Goal: Transaction & Acquisition: Purchase product/service

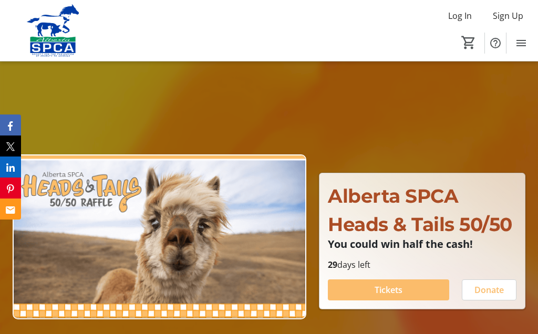
click at [394, 301] on span at bounding box center [388, 290] width 121 height 25
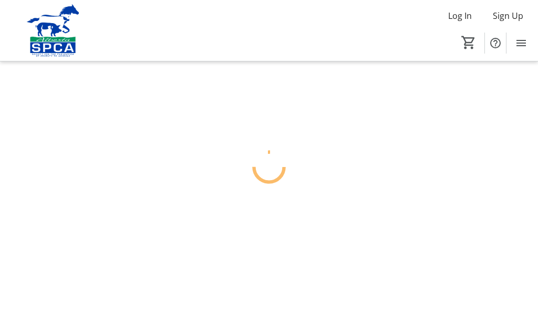
click at [393, 291] on div at bounding box center [269, 167] width 538 height 334
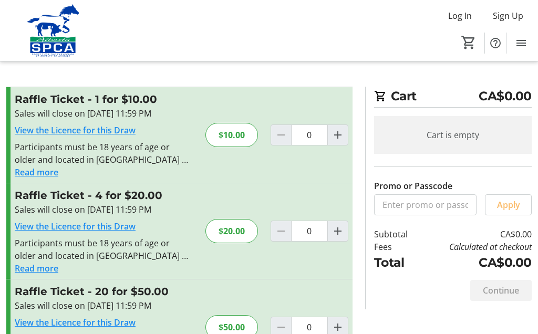
scroll to position [148, 0]
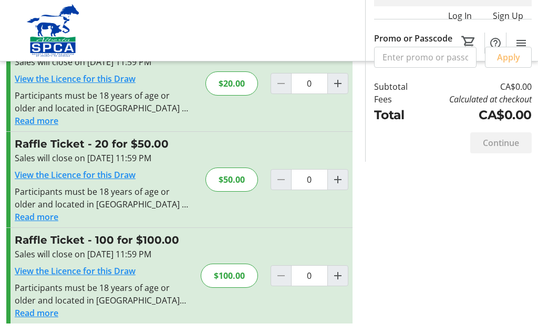
click at [341, 280] on mat-icon "Increment by one" at bounding box center [338, 276] width 13 height 13
type input "1"
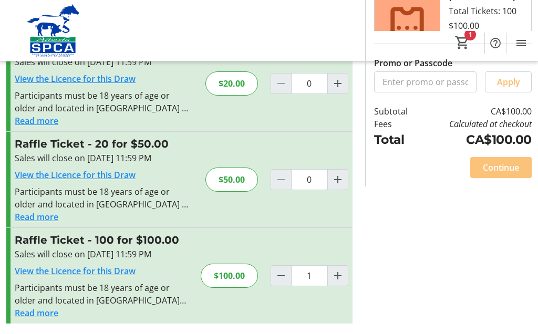
click at [509, 169] on span "Continue" at bounding box center [501, 167] width 36 height 13
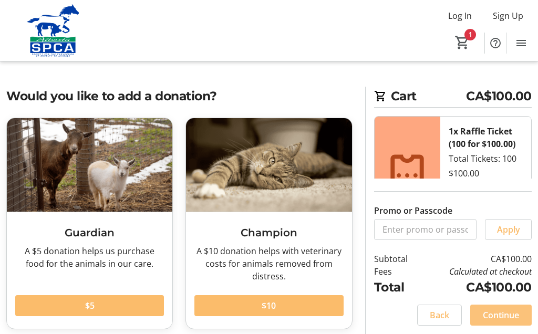
click at [508, 321] on span "Continue" at bounding box center [501, 315] width 36 height 13
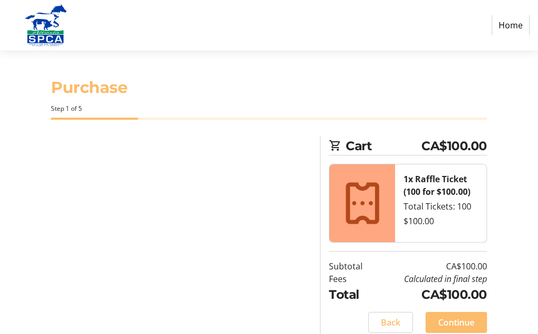
select select "CA"
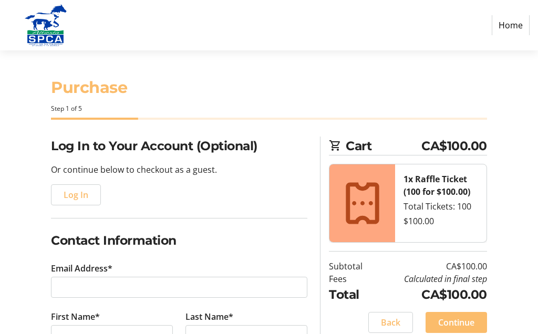
click at [78, 197] on span "Log In" at bounding box center [76, 195] width 25 height 13
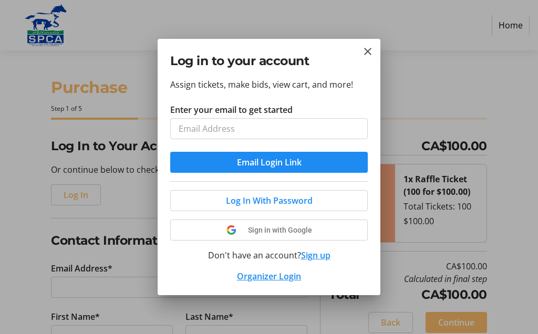
click at [379, 47] on div "Log in to your account" at bounding box center [269, 58] width 223 height 39
click at [363, 57] on mat-icon "Close" at bounding box center [368, 51] width 13 height 13
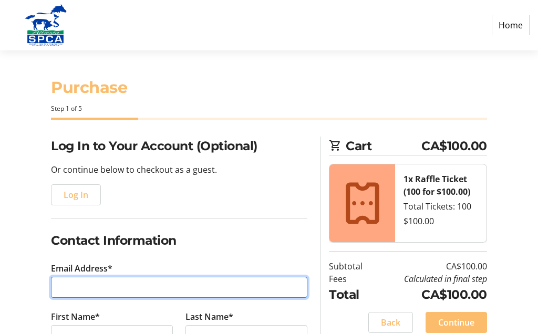
click at [71, 295] on input "Email Address*" at bounding box center [179, 287] width 257 height 21
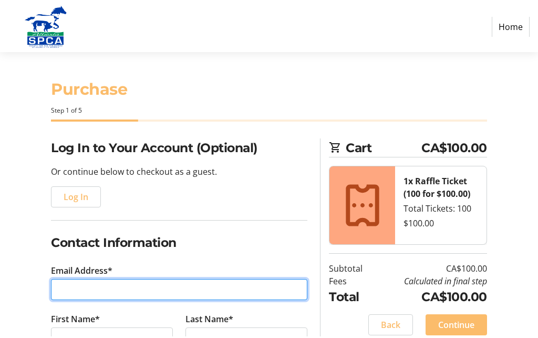
scroll to position [23, 0]
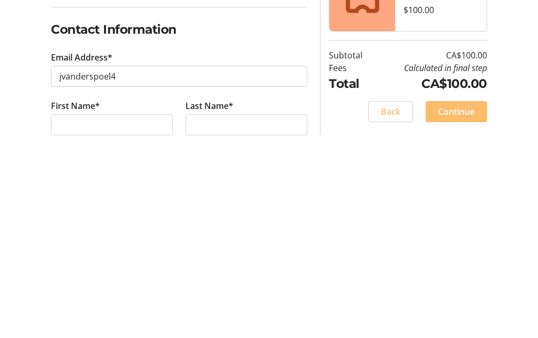
type input "jvanderspoel4@gmail.com"
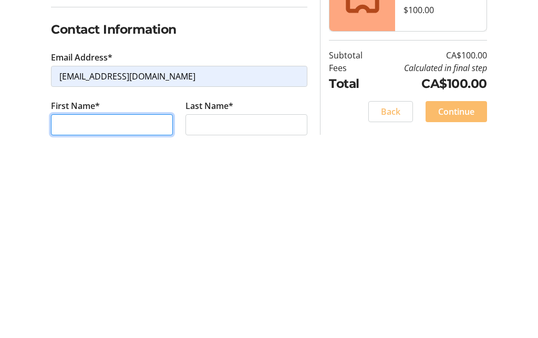
type input "John"
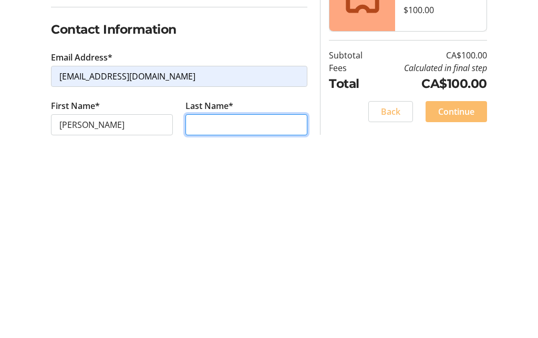
type input "Vanderspoel"
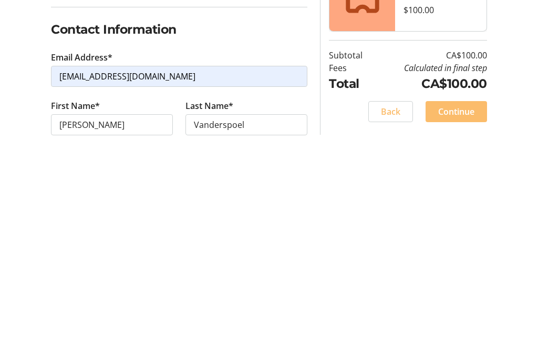
type input "1 (780) 758-2844"
type input "1303 - 10721 Saskatchewan Drive NW"
type input "Saskatchewan Drive NW"
type input "Edmonton"
select select "AB"
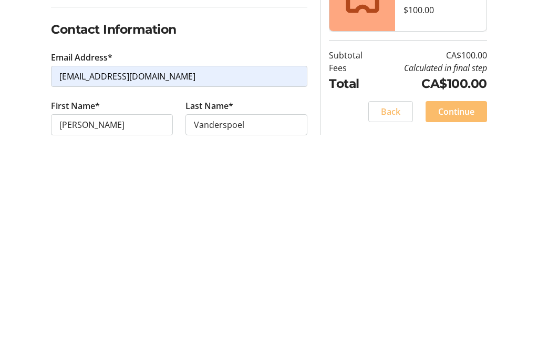
type input "T6E 6J5"
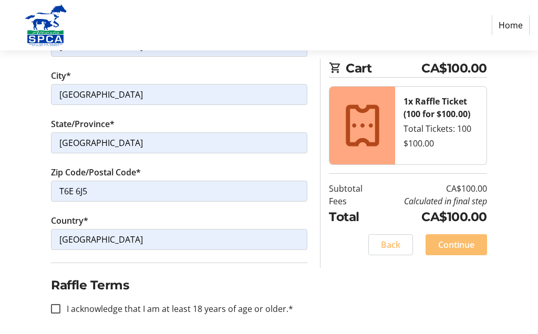
scroll to position [472, 0]
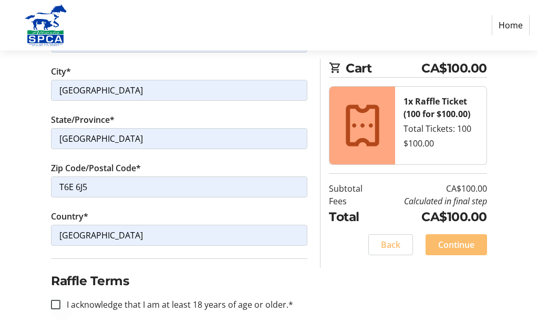
click at [60, 308] on div at bounding box center [55, 304] width 25 height 25
checkbox input "true"
click at [466, 248] on span "Continue" at bounding box center [456, 245] width 36 height 13
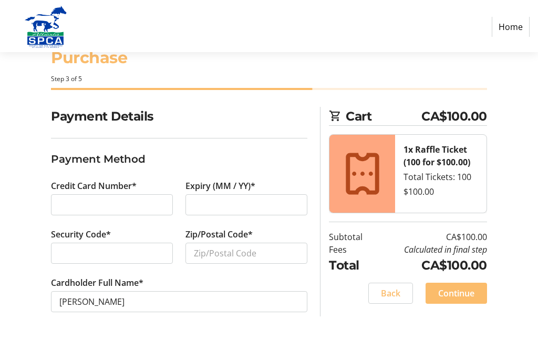
scroll to position [28, 0]
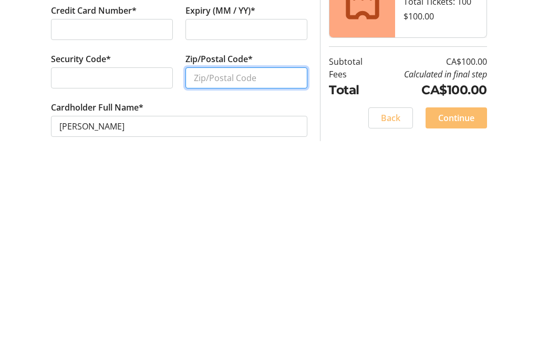
click at [212, 244] on input "Zip/Postal Code*" at bounding box center [247, 254] width 122 height 21
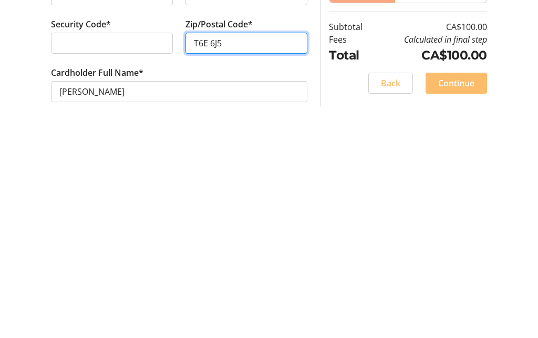
type input "T6E 6J5"
click at [466, 288] on span "Continue" at bounding box center [456, 294] width 36 height 13
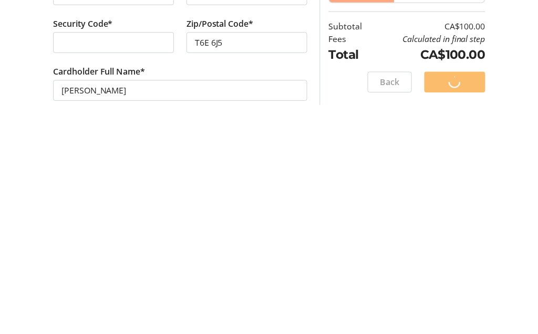
scroll to position [32, 0]
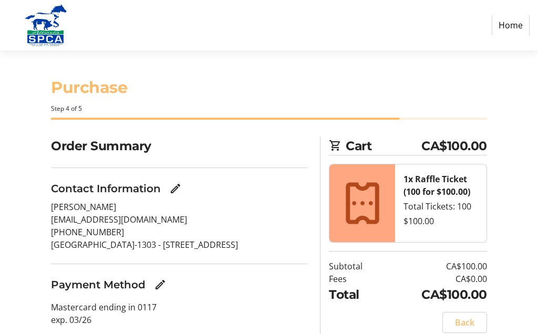
scroll to position [63, 0]
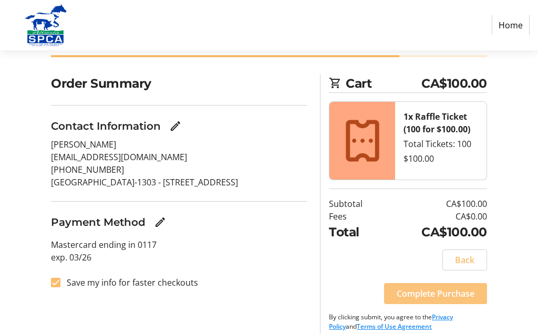
click at [438, 298] on span "Complete Purchase" at bounding box center [436, 294] width 78 height 13
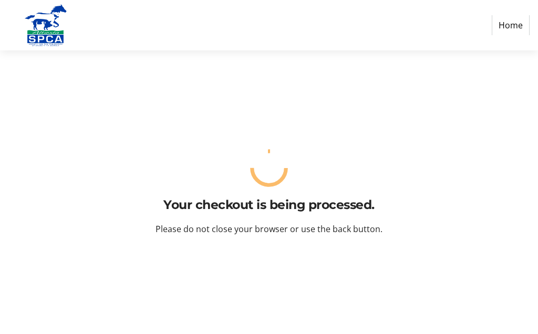
scroll to position [0, 0]
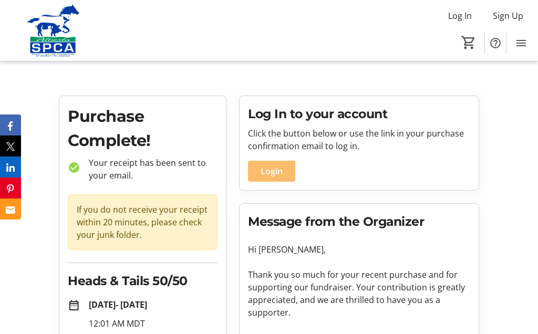
scroll to position [116, 0]
